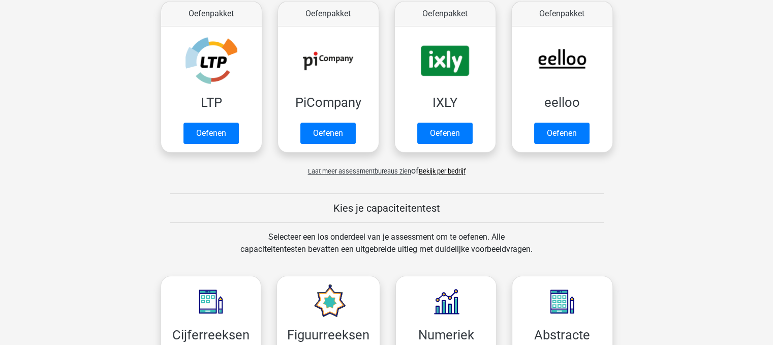
scroll to position [203, 0]
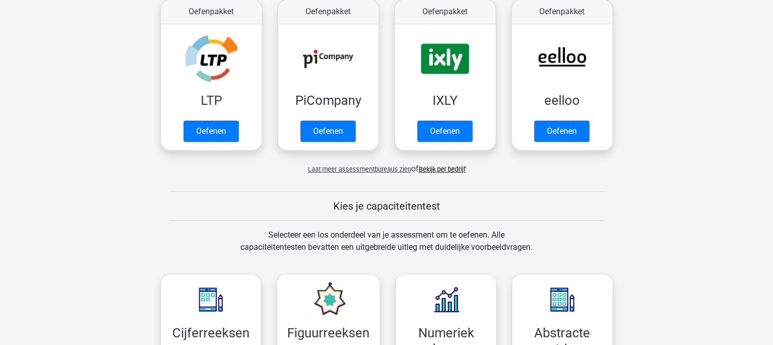
click at [451, 169] on link "Bekijk per bedrijf" at bounding box center [442, 169] width 47 height 8
click at [366, 171] on span "Laat meer assessmentbureaus zien" at bounding box center [359, 169] width 103 height 8
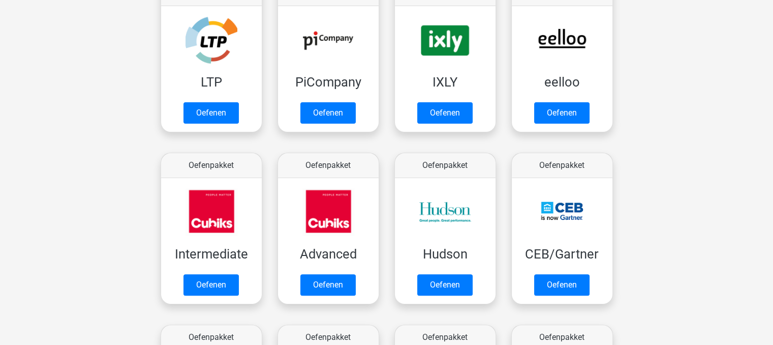
scroll to position [116, 0]
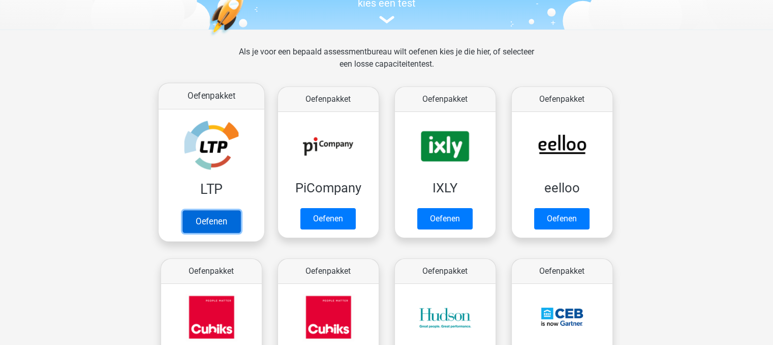
click at [199, 210] on link "Oefenen" at bounding box center [211, 221] width 58 height 22
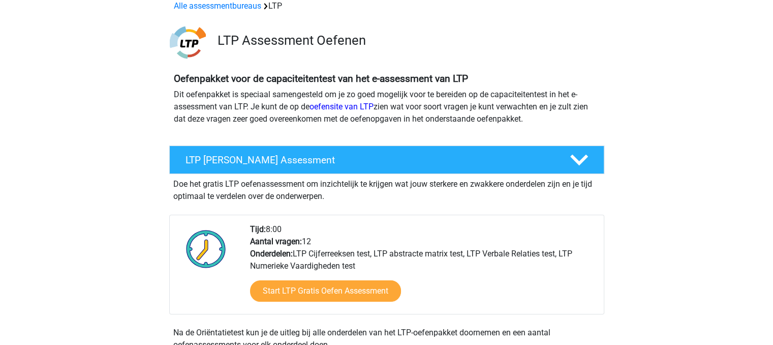
scroll to position [53, 0]
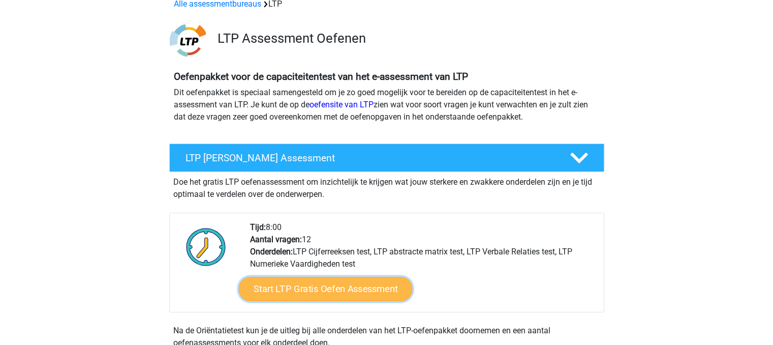
click at [319, 293] on link "Start LTP Gratis Oefen Assessment" at bounding box center [325, 289] width 174 height 24
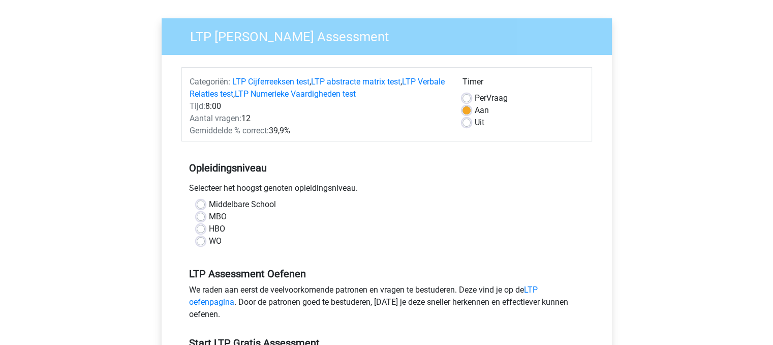
scroll to position [67, 0]
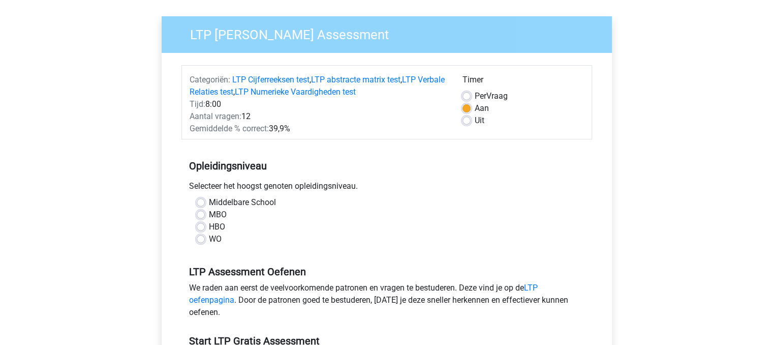
click at [209, 229] on label "HBO" at bounding box center [217, 227] width 16 height 12
click at [203, 229] on input "HBO" at bounding box center [201, 226] width 8 height 10
radio input "true"
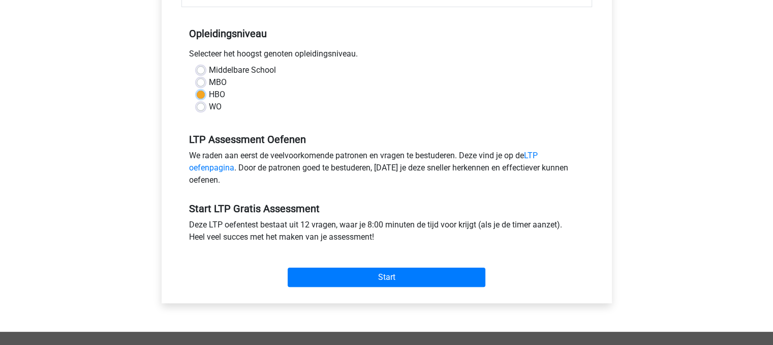
scroll to position [202, 0]
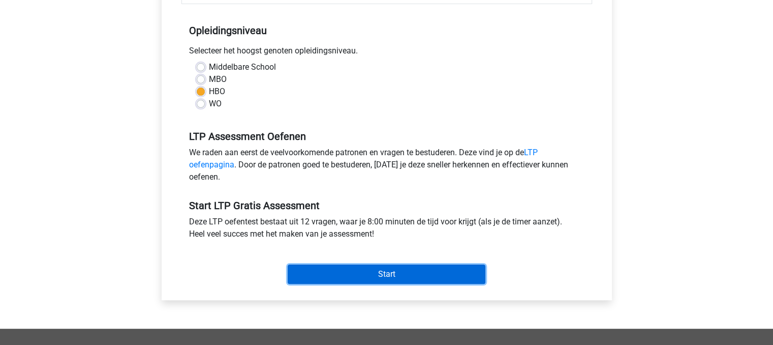
click at [315, 272] on input "Start" at bounding box center [387, 273] width 198 height 19
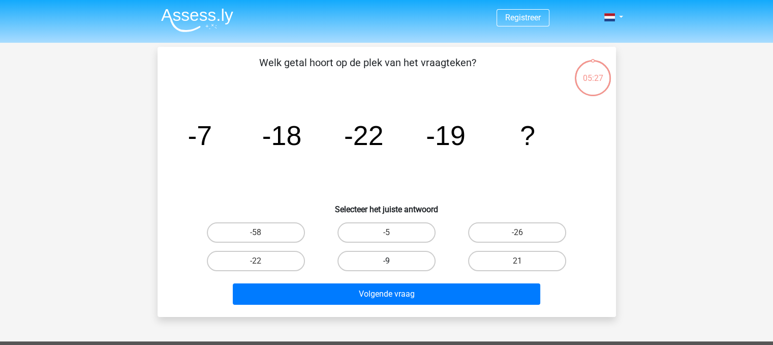
click at [404, 269] on label "-9" at bounding box center [387, 261] width 98 height 20
click at [393, 267] on input "-9" at bounding box center [389, 264] width 7 height 7
radio input "true"
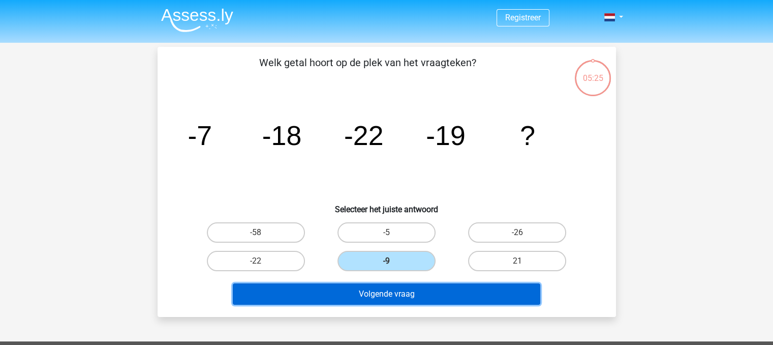
click at [403, 287] on button "Volgende vraag" at bounding box center [387, 293] width 308 height 21
